Goal: Register for event/course

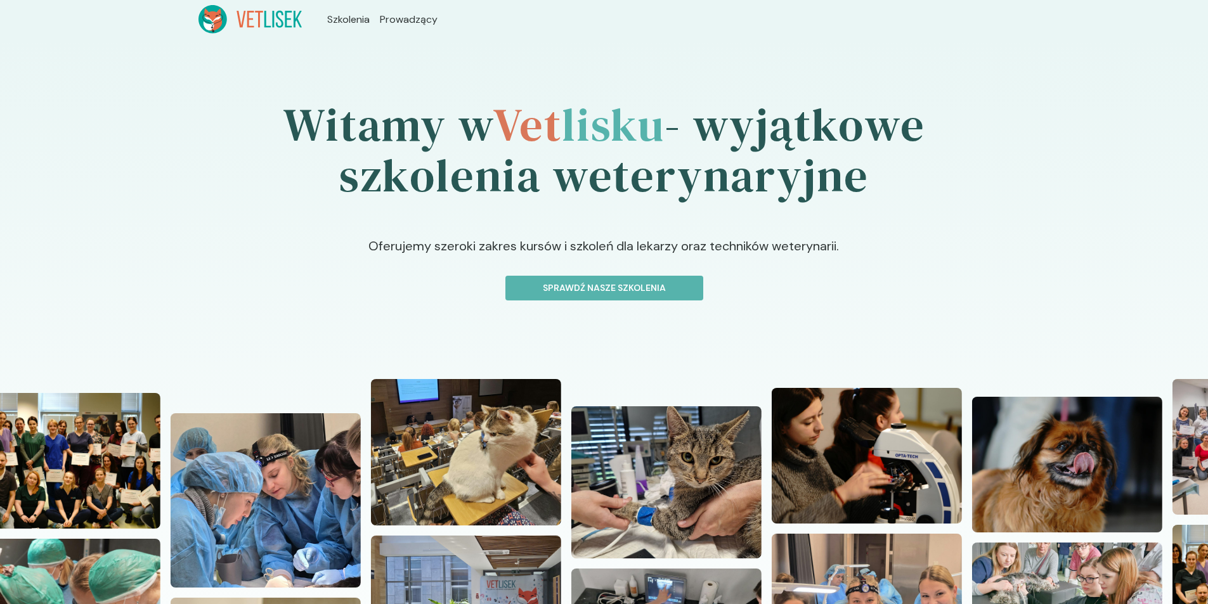
click at [67, 59] on div "Witamy w Vet lisku - wyjątkowe szkolenia weterynaryjne Oferujemy szeroki zakres…" at bounding box center [604, 416] width 1208 height 755
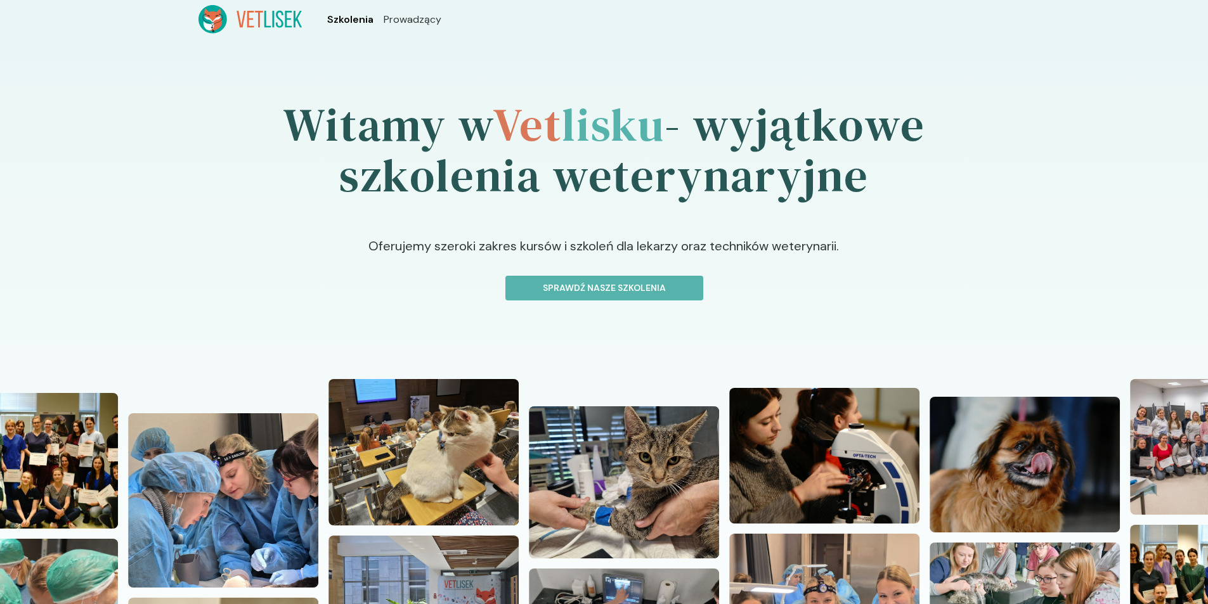
click at [355, 22] on span "Szkolenia" at bounding box center [350, 19] width 46 height 15
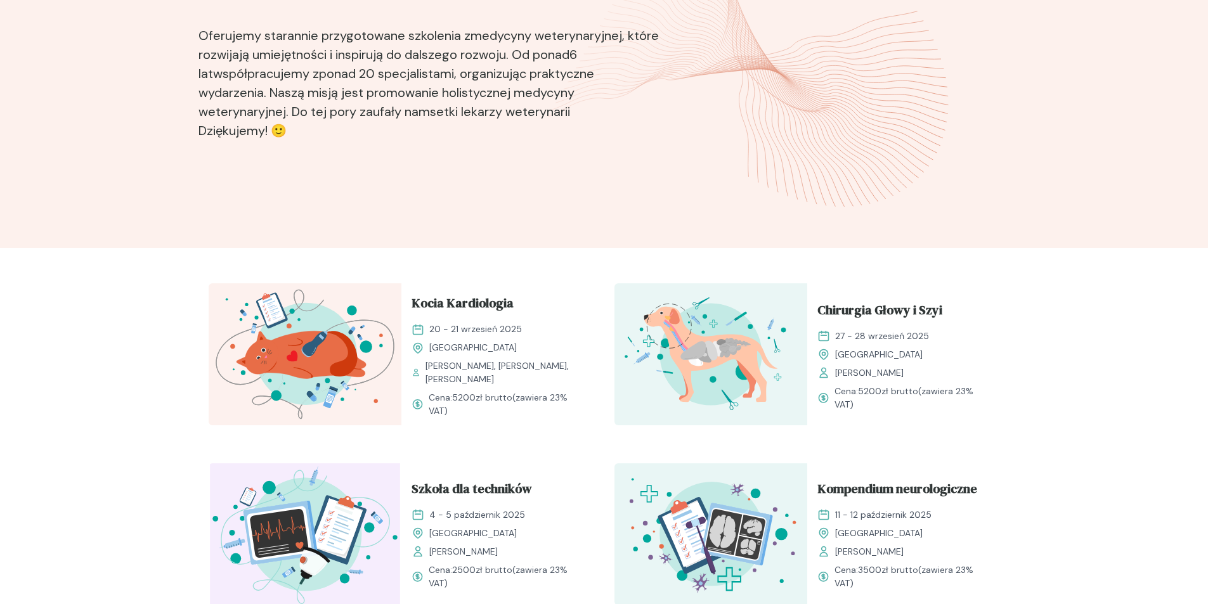
scroll to position [254, 0]
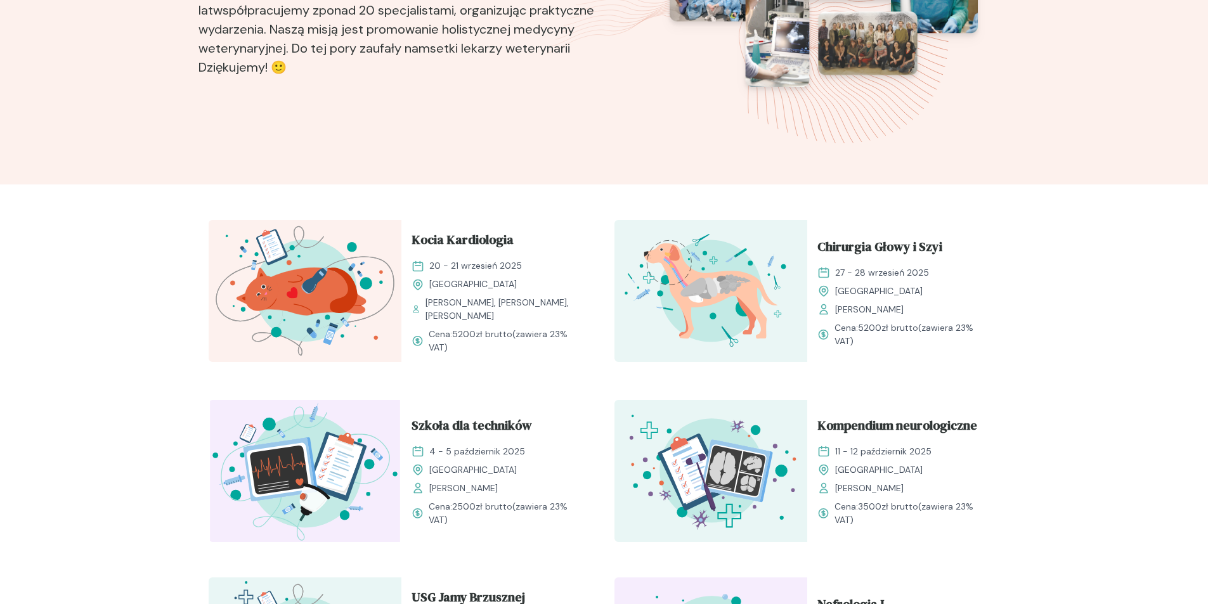
click at [771, 312] on img at bounding box center [710, 291] width 193 height 142
click at [857, 243] on span "Chirurgia Głowy i Szyi" at bounding box center [879, 249] width 125 height 24
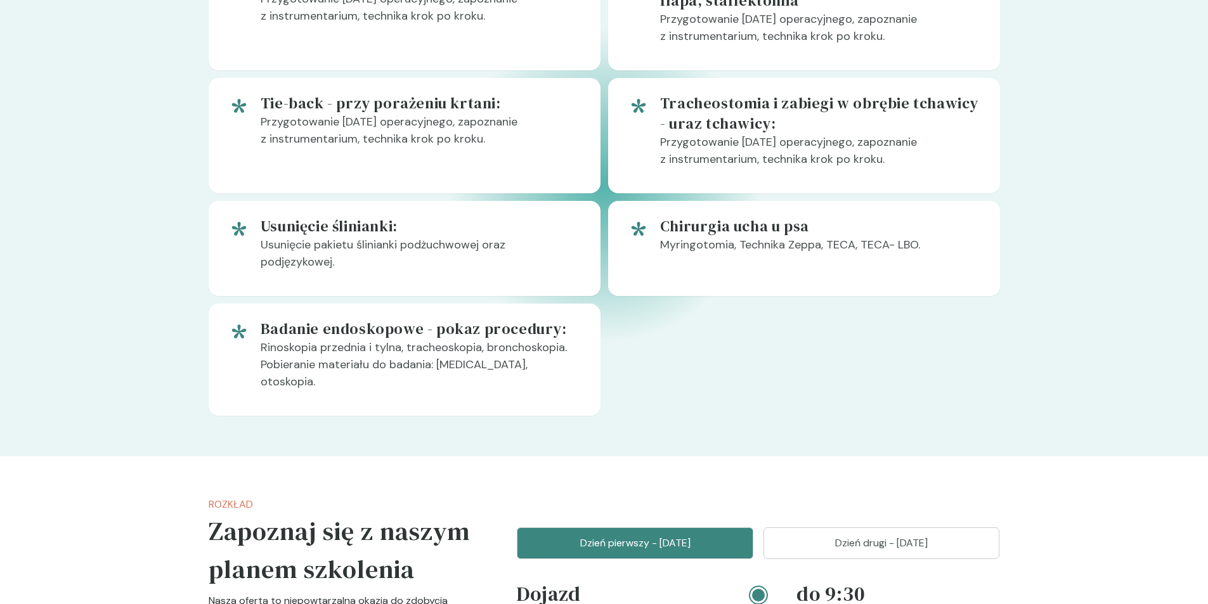
scroll to position [1014, 0]
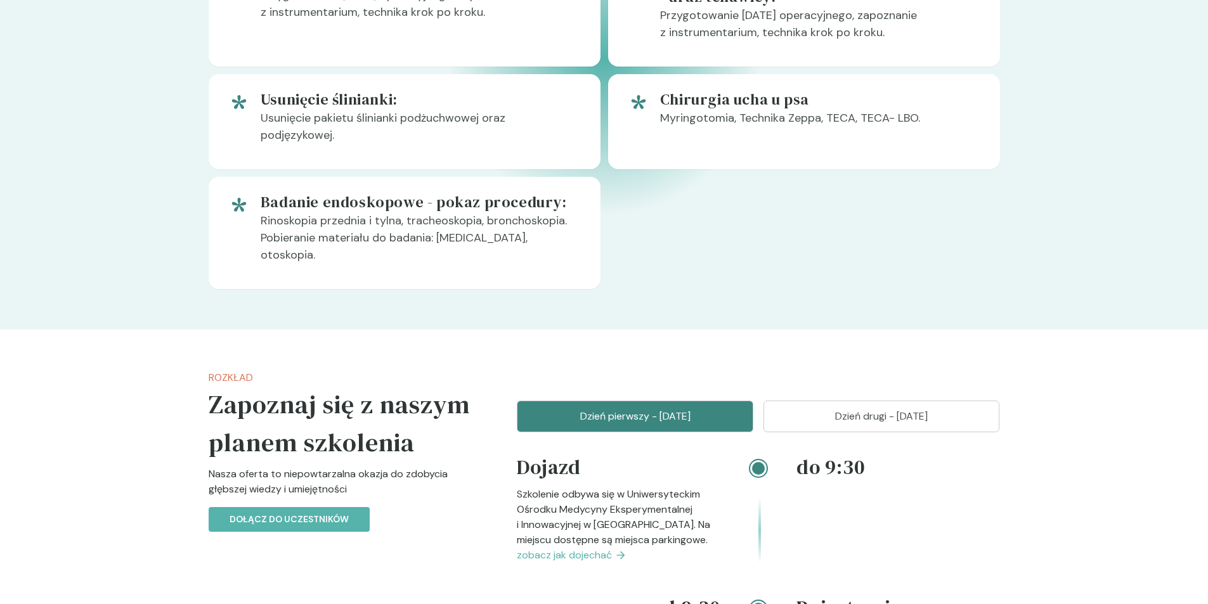
click at [878, 409] on p "Dzień drugi - [DATE]" at bounding box center [881, 416] width 205 height 15
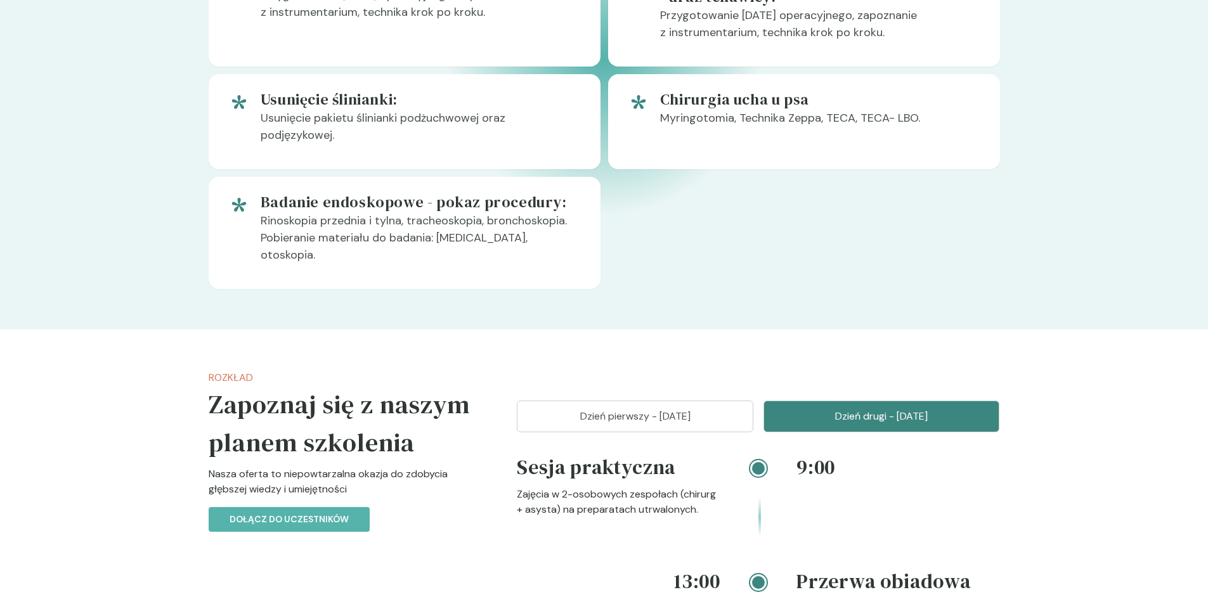
click at [621, 409] on p "Dzień pierwszy - [DATE]" at bounding box center [635, 416] width 205 height 15
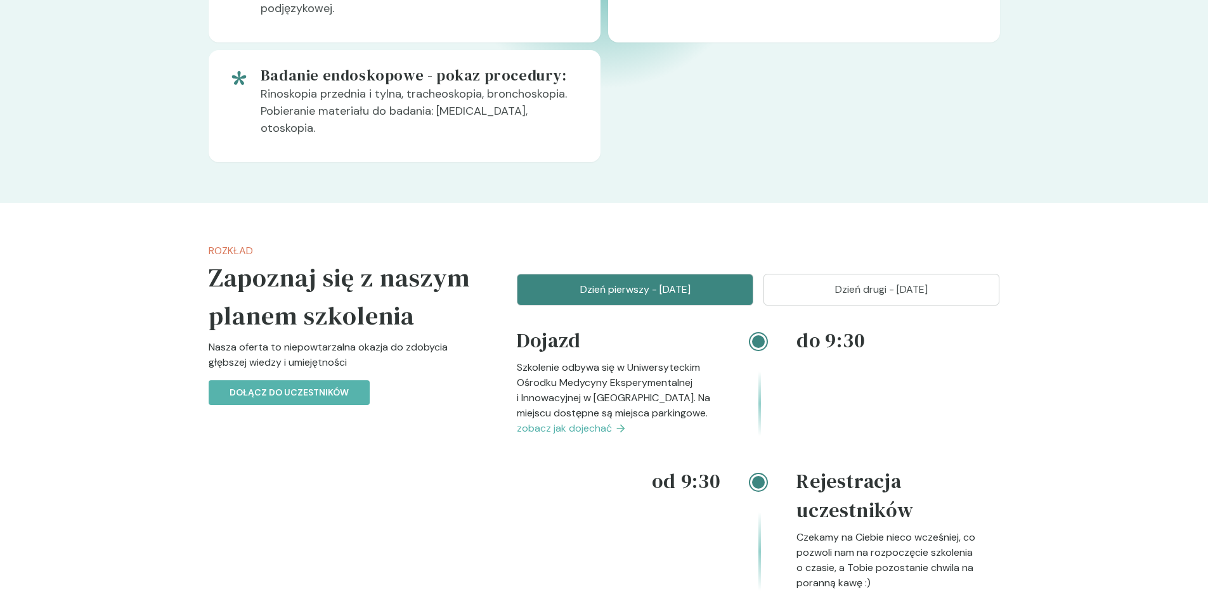
scroll to position [1205, 0]
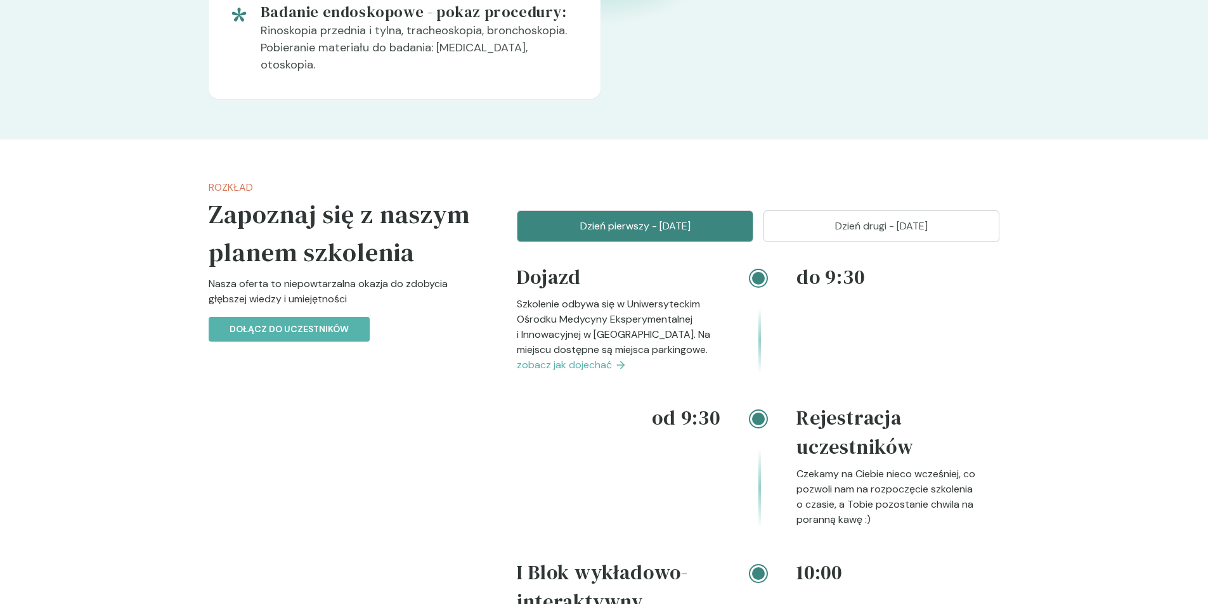
click at [588, 358] on span "zobacz jak dojechać" at bounding box center [564, 365] width 95 height 15
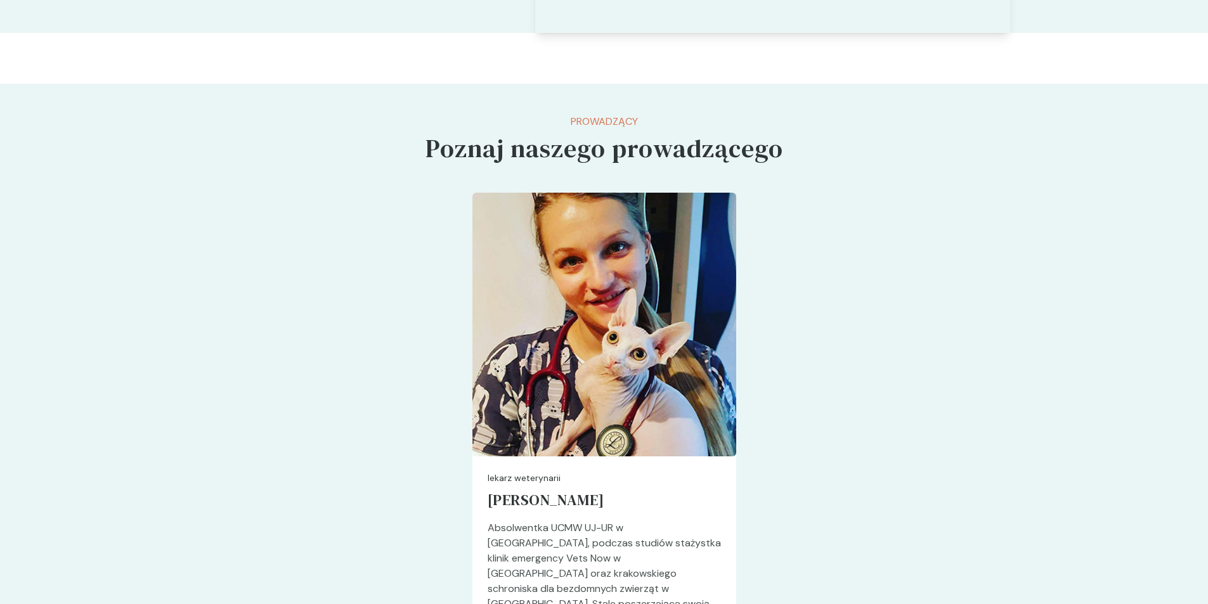
scroll to position [2618, 0]
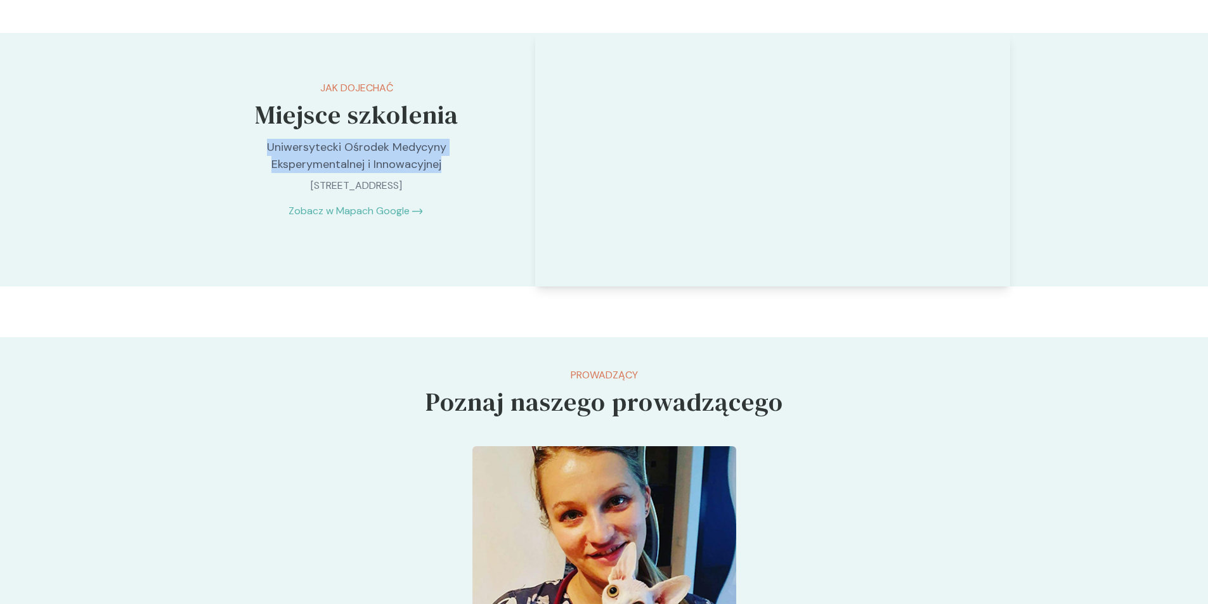
drag, startPoint x: 245, startPoint y: 130, endPoint x: 475, endPoint y: 144, distance: 229.9
click at [475, 144] on p "Uniwersytecki Ośrodek Medycyny Eksperymentalnej i Innowacyjnej" at bounding box center [357, 156] width 266 height 34
copy p "Uniwersytecki Ośrodek Medycyny Eksperymentalnej i Innowacyjnej"
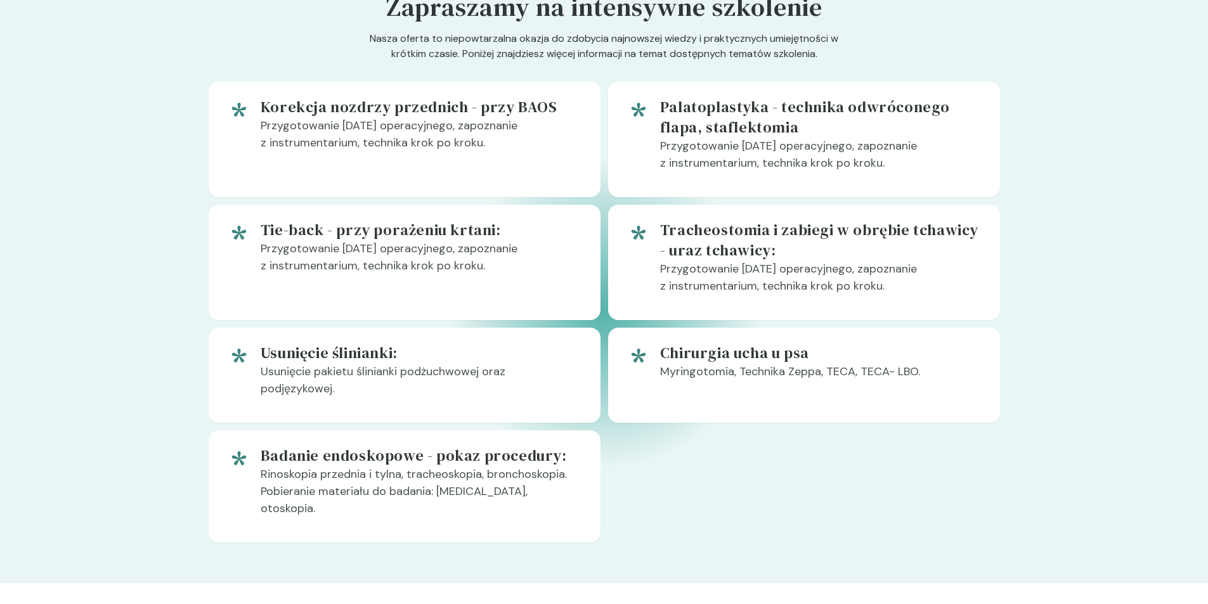
scroll to position [1141, 0]
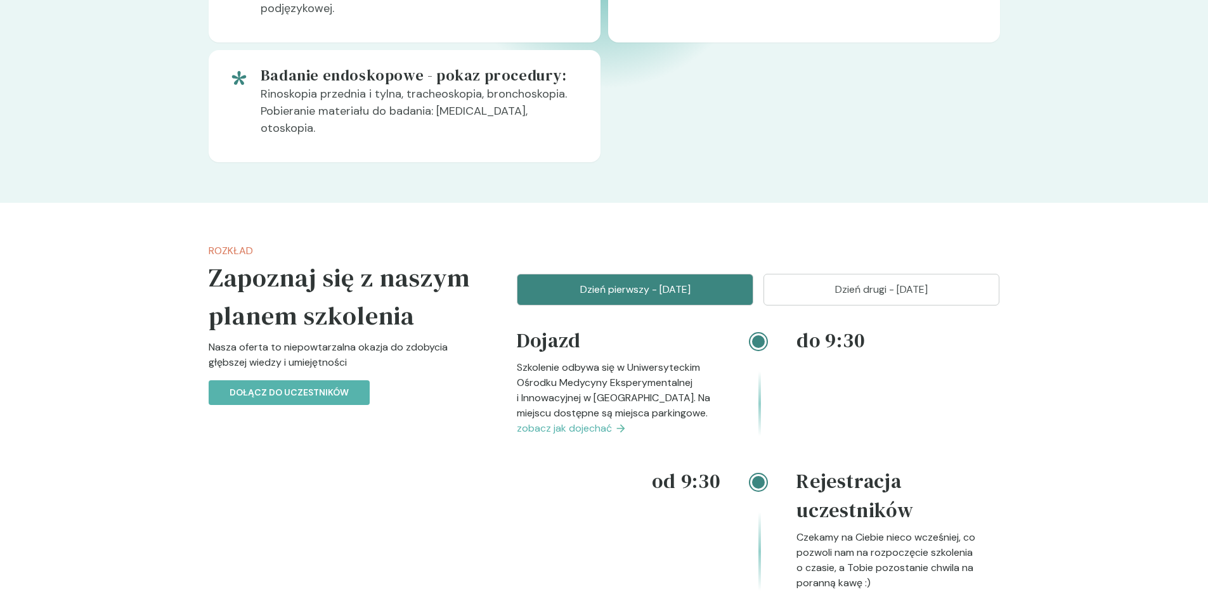
click at [919, 282] on p "Dzień drugi - [DATE]" at bounding box center [881, 289] width 205 height 15
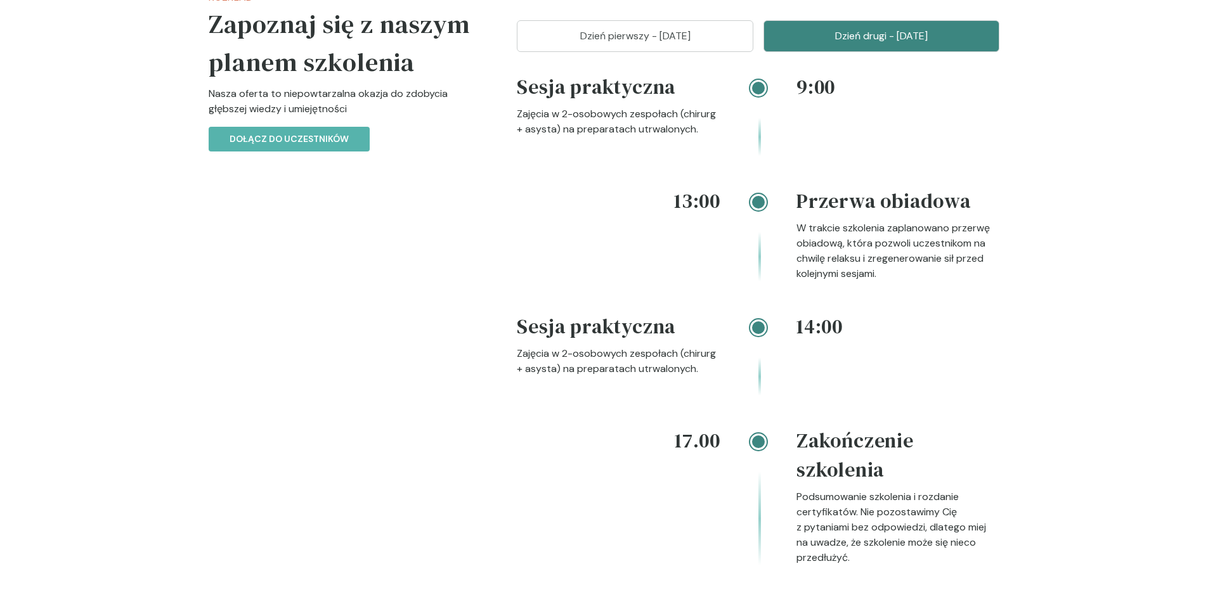
scroll to position [1648, 0]
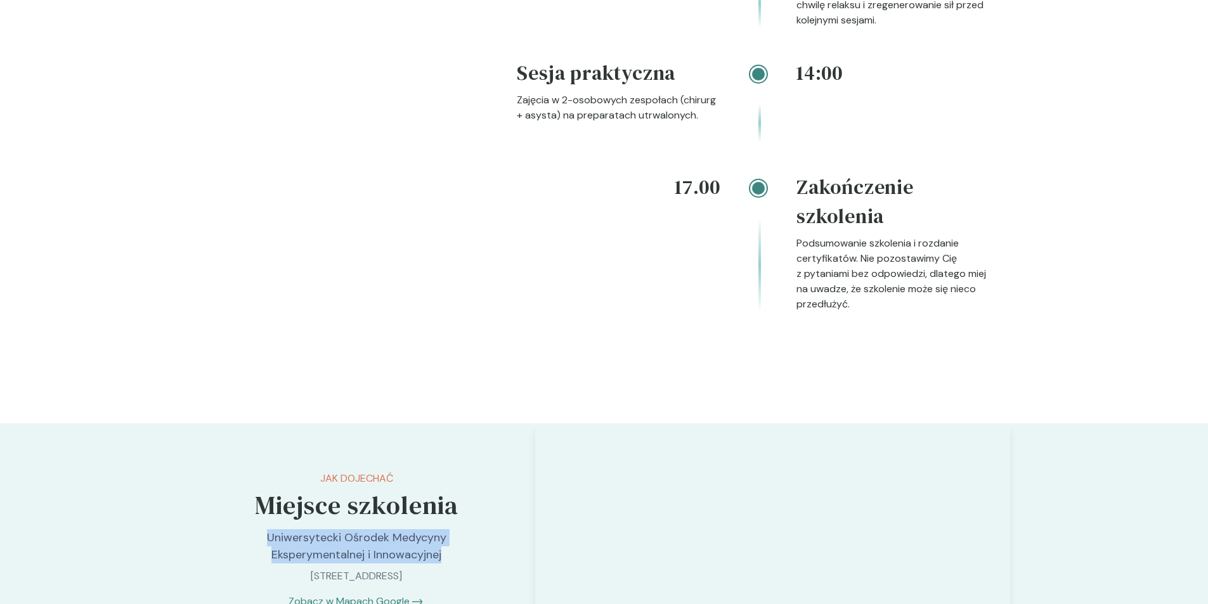
click at [385, 594] on link "Zobacz w Mapach Google" at bounding box center [348, 601] width 121 height 15
